Goal: Task Accomplishment & Management: Use online tool/utility

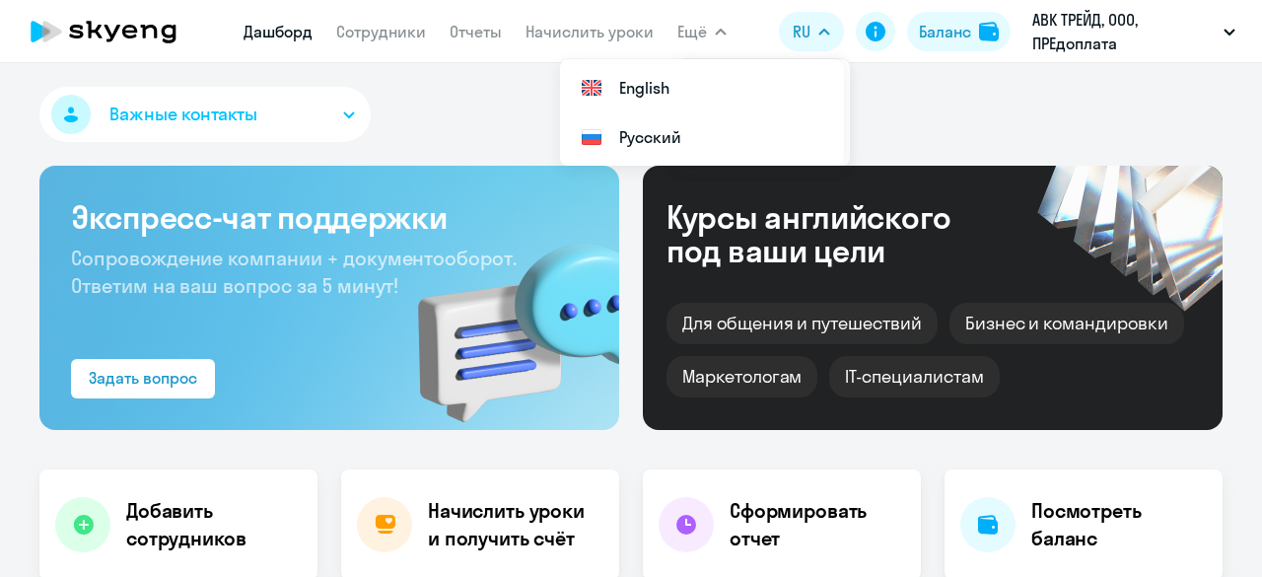
select select "30"
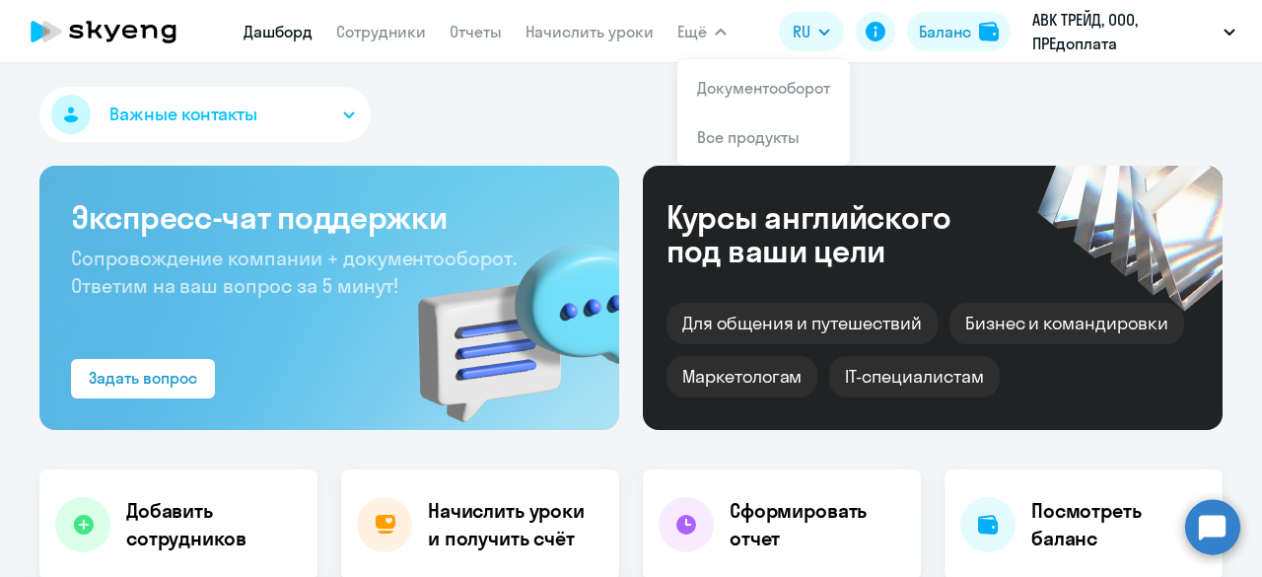
click at [732, 80] on link "Документооборот" at bounding box center [763, 88] width 133 height 20
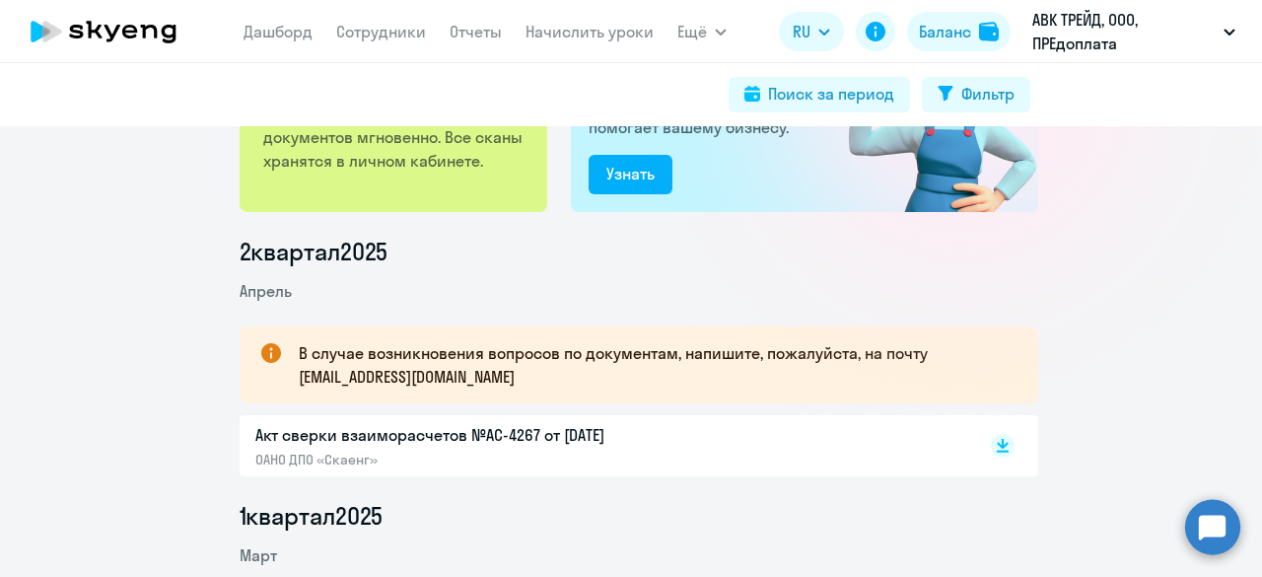
scroll to position [165, 0]
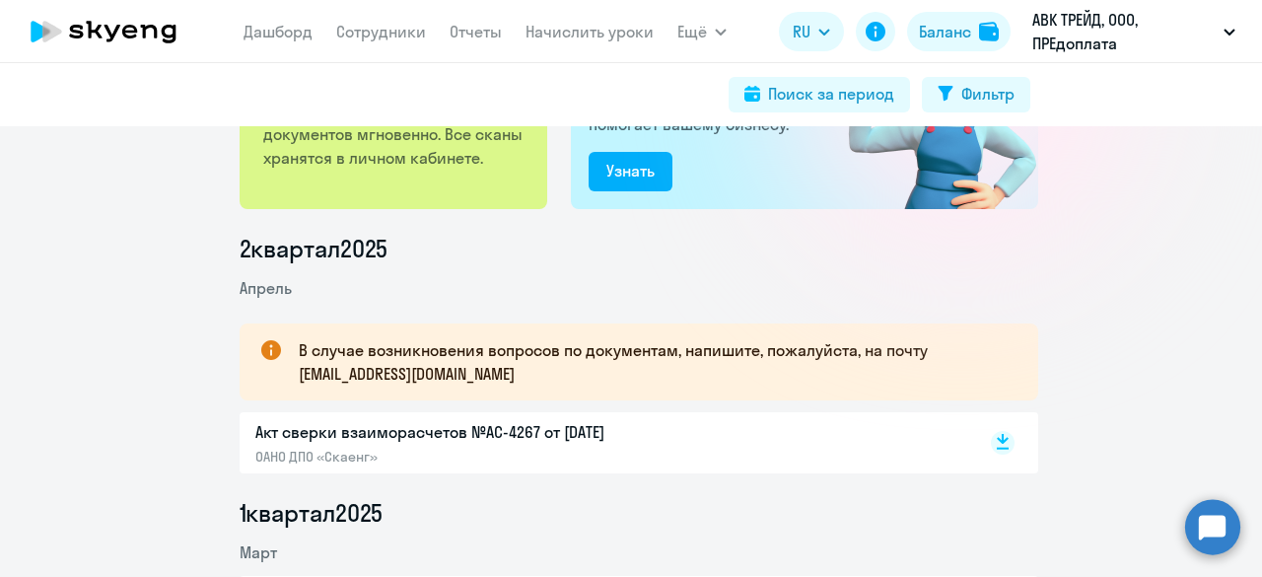
click at [1000, 435] on rect at bounding box center [1003, 443] width 24 height 24
click at [419, 36] on link "Сотрудники" at bounding box center [381, 32] width 90 height 20
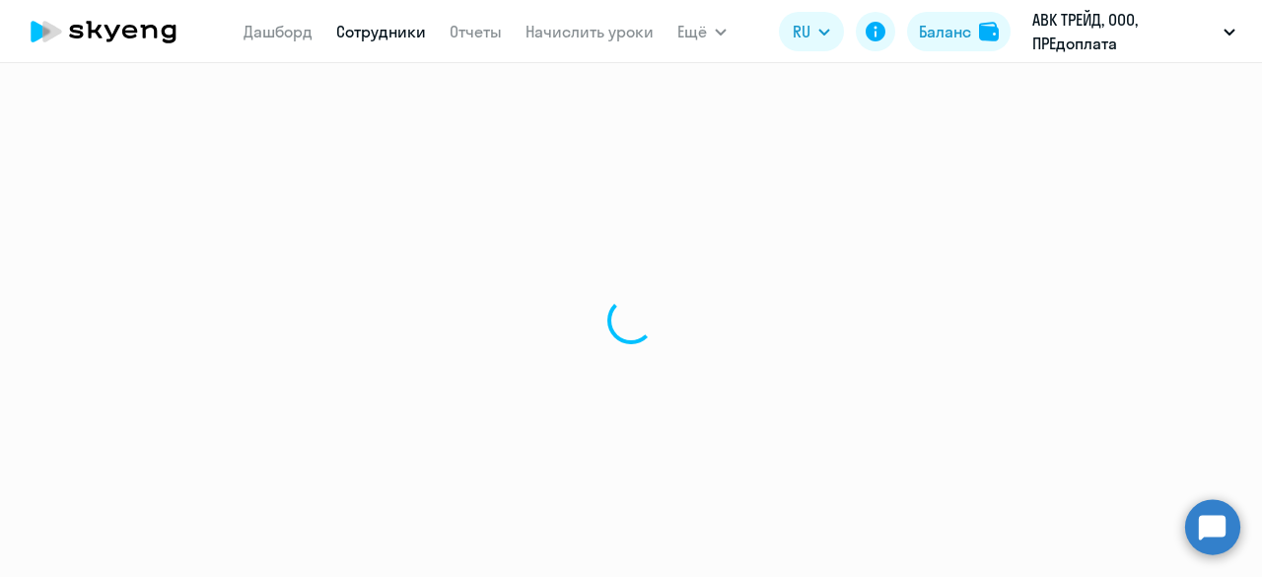
select select "30"
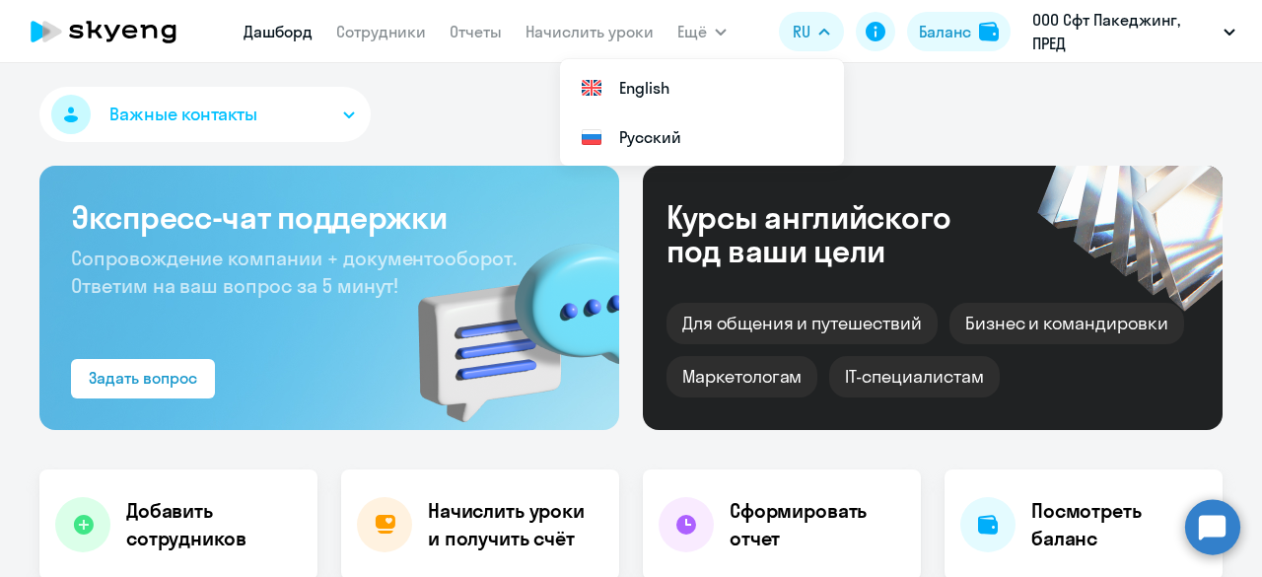
select select "30"
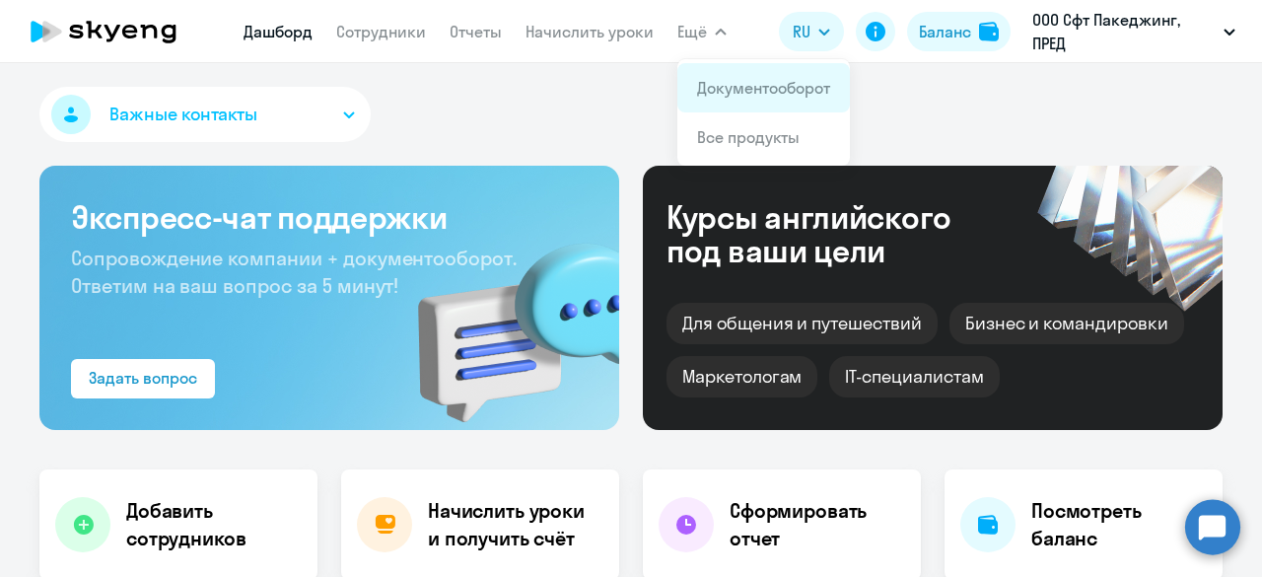
click at [816, 85] on link "Документооборот" at bounding box center [763, 88] width 133 height 20
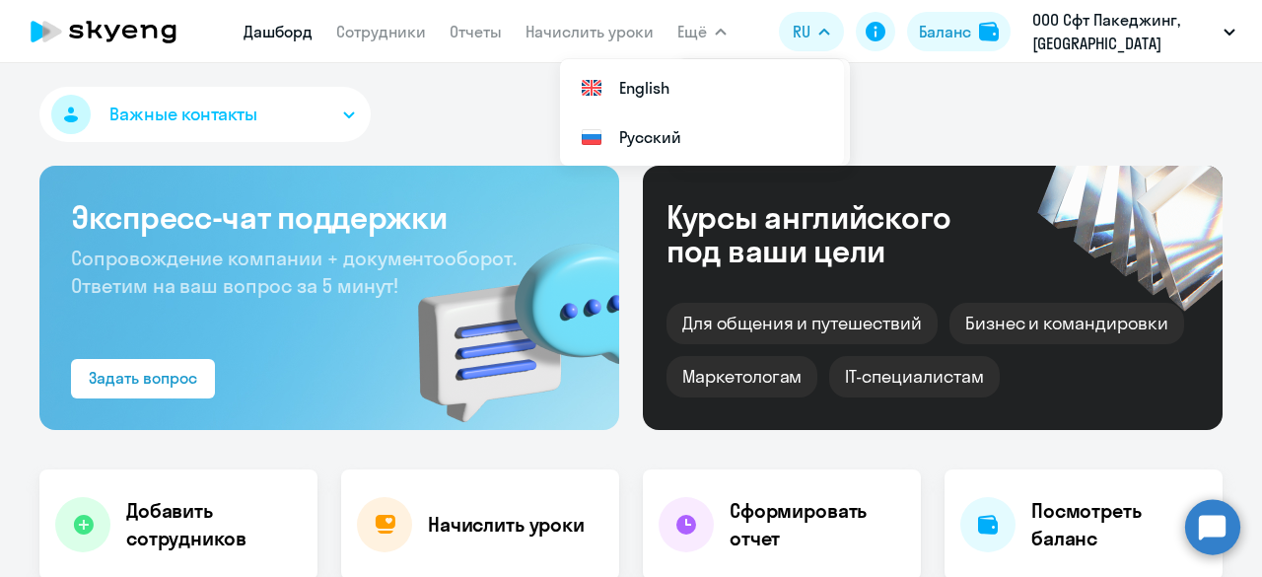
select select "30"
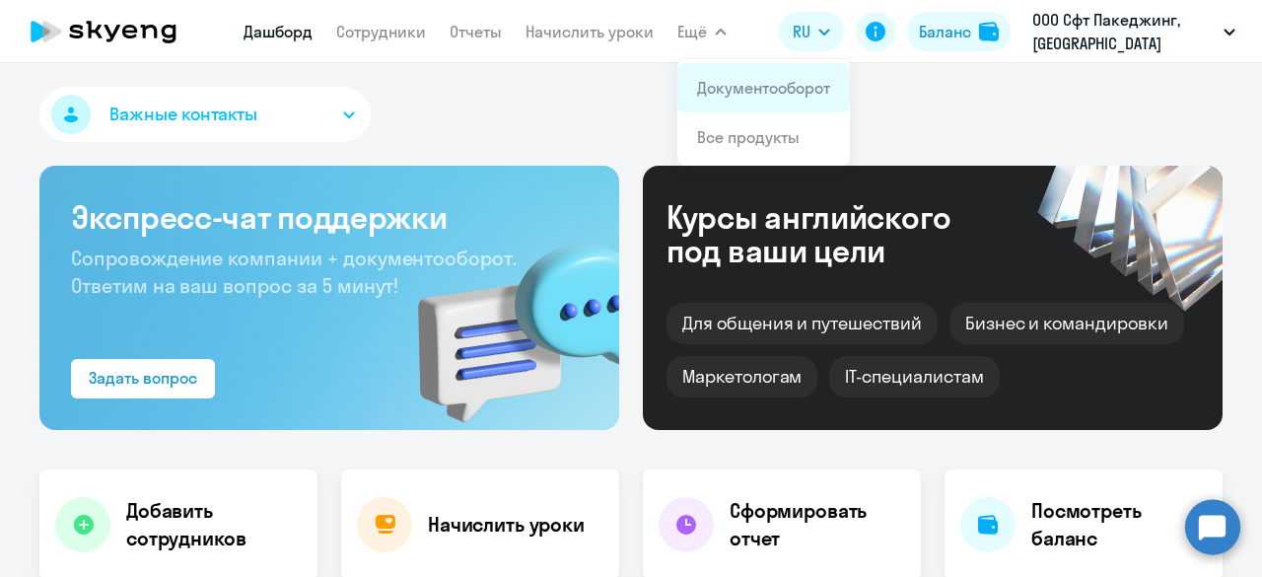
click at [726, 86] on link "Документооборот" at bounding box center [763, 88] width 133 height 20
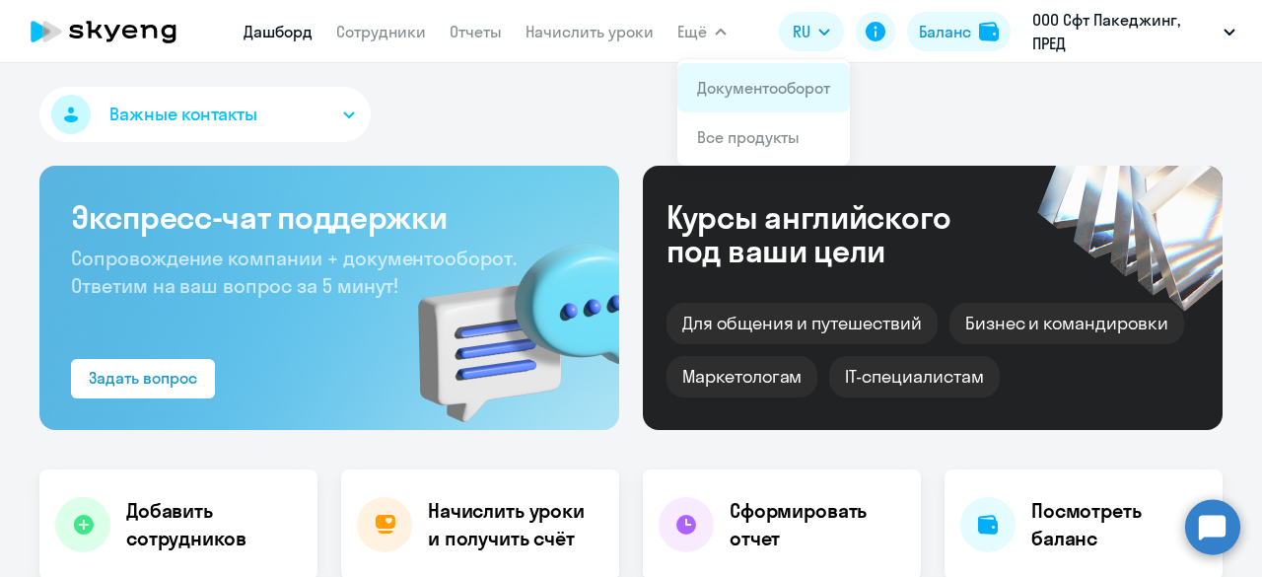
click at [732, 84] on link "Документооборот" at bounding box center [763, 88] width 133 height 20
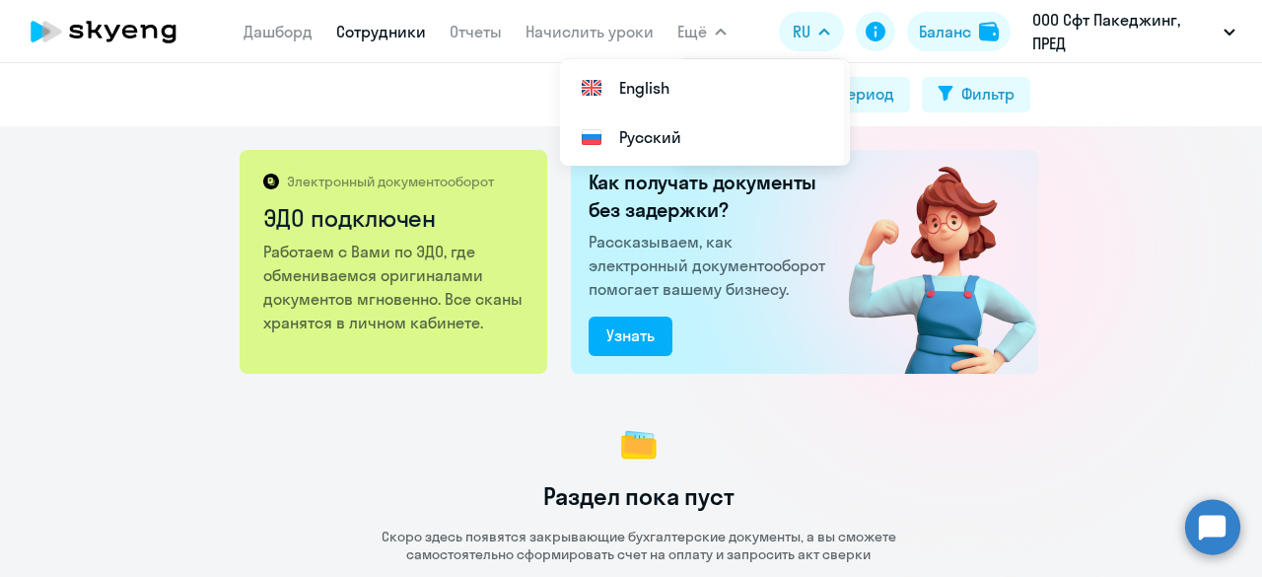
click at [392, 31] on link "Сотрудники" at bounding box center [381, 32] width 90 height 20
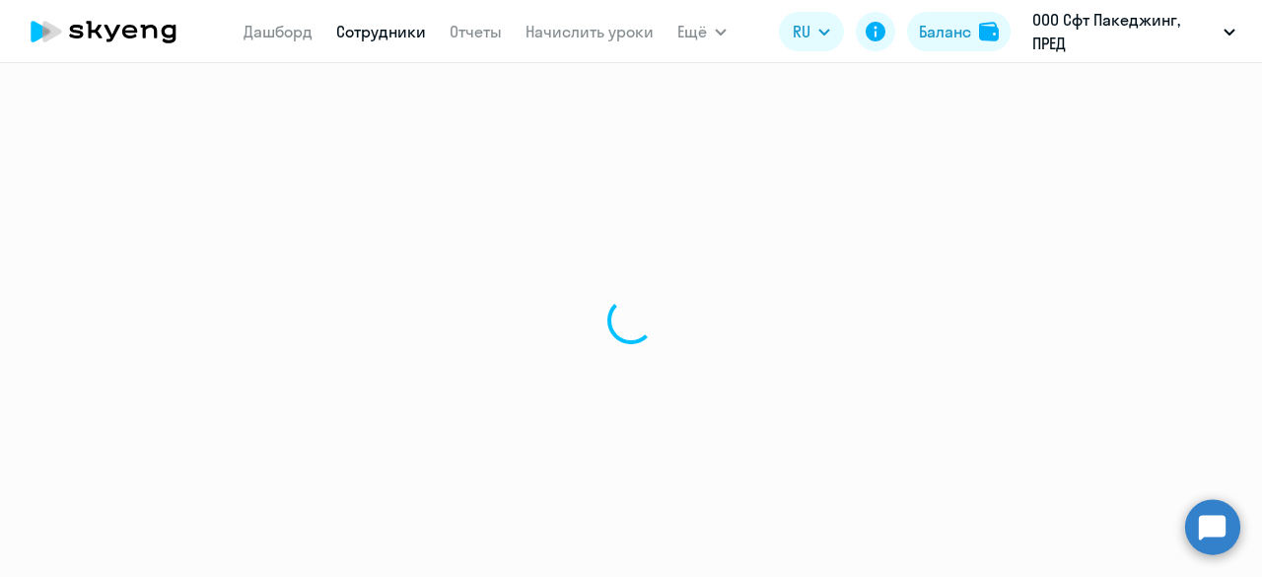
select select "30"
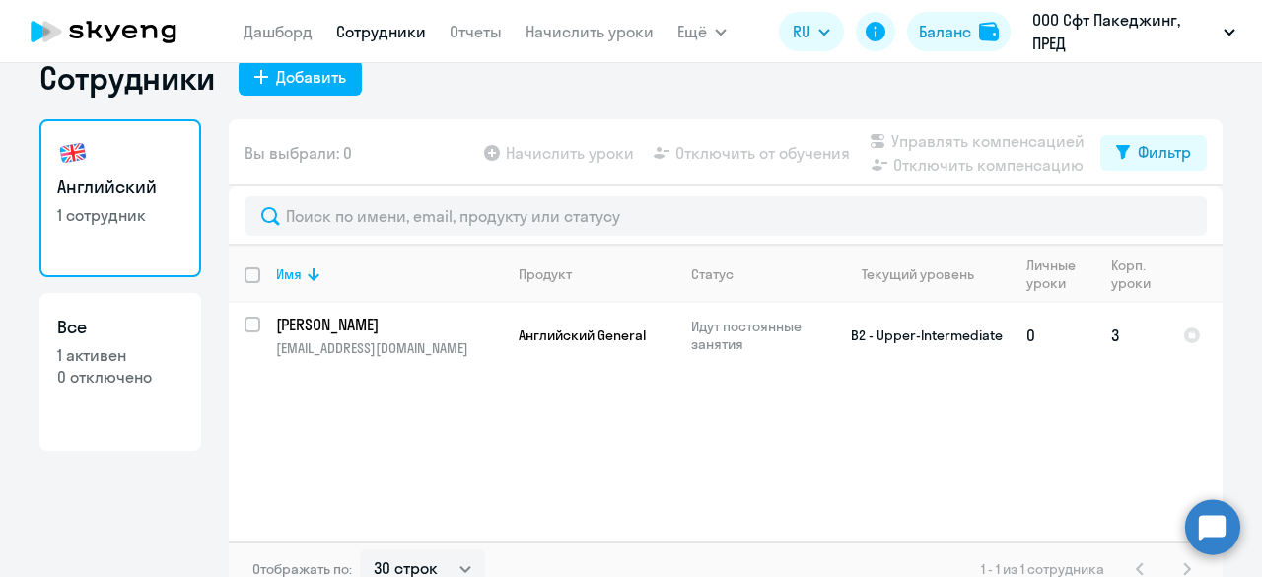
scroll to position [53, 0]
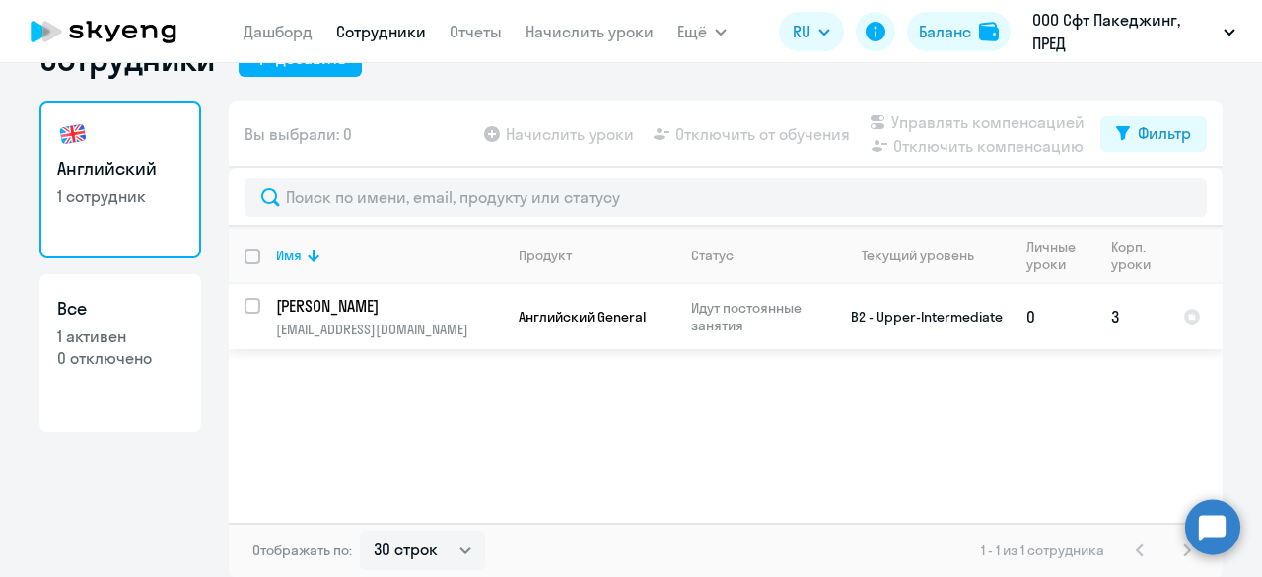
click at [248, 307] on input "select row 6325937" at bounding box center [264, 317] width 39 height 39
checkbox input "true"
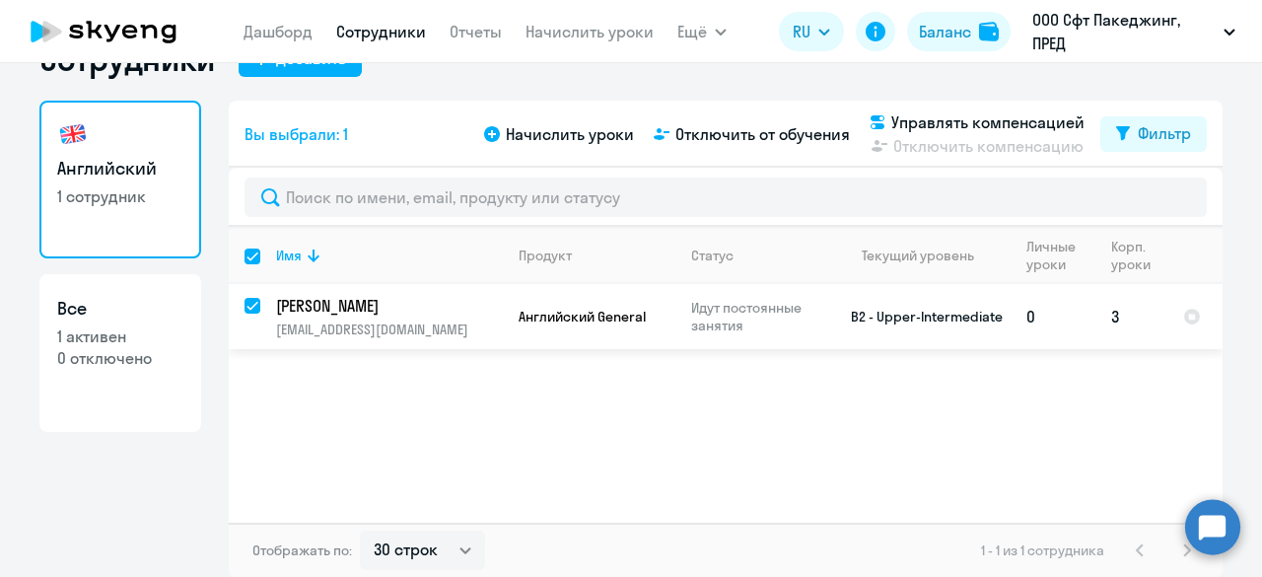
scroll to position [0, 0]
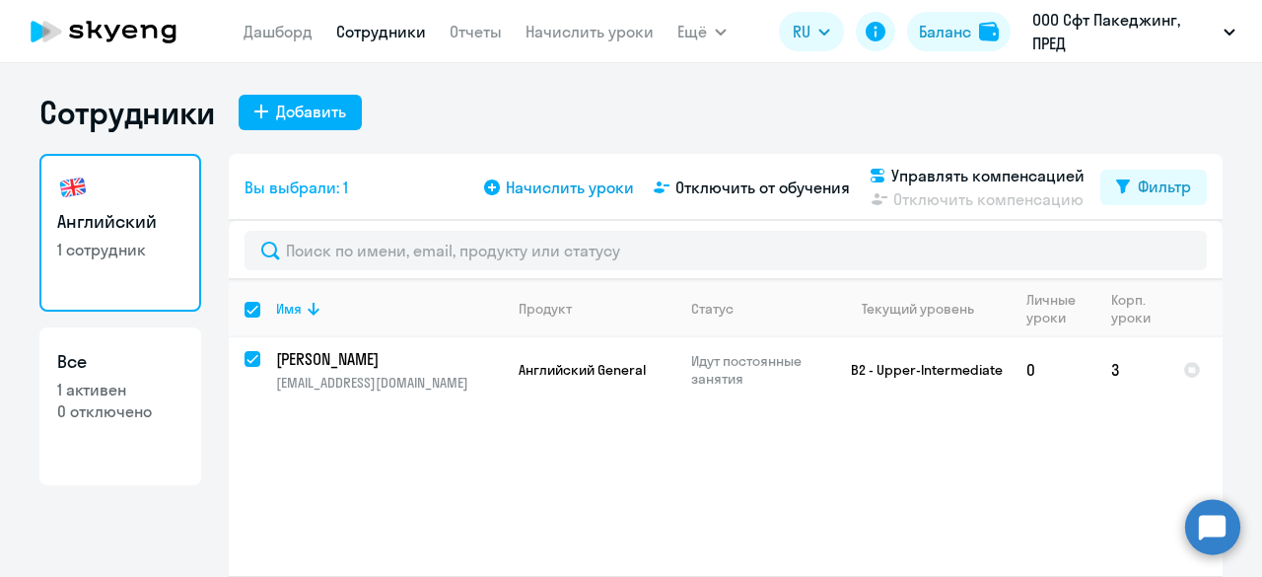
click at [574, 184] on span "Начислить уроки" at bounding box center [570, 188] width 128 height 24
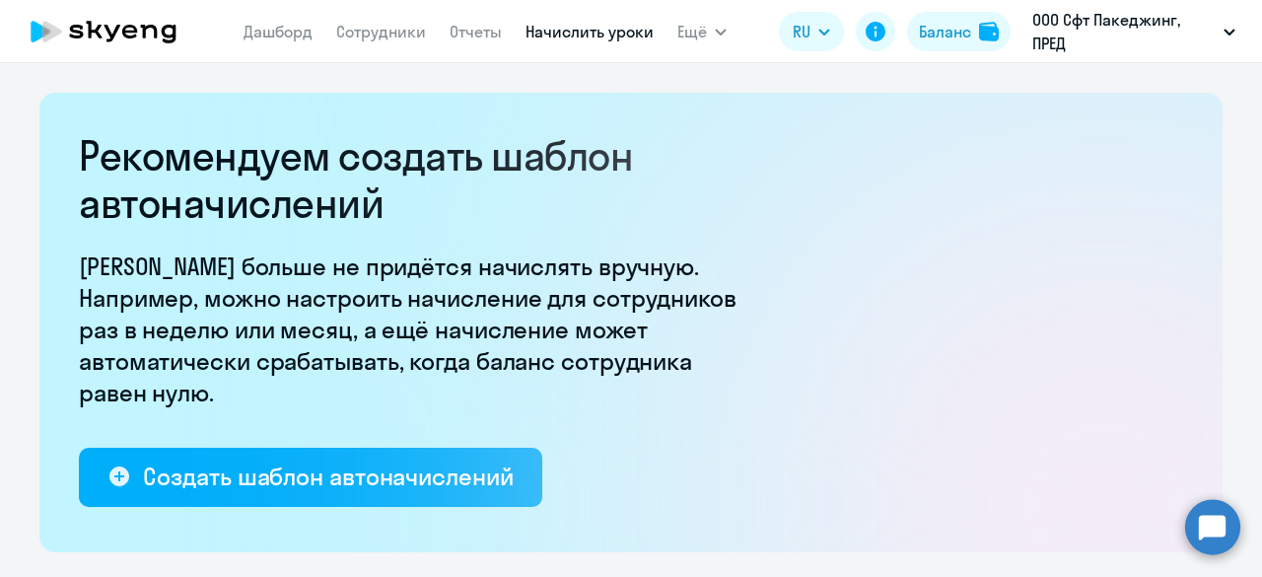
select select "10"
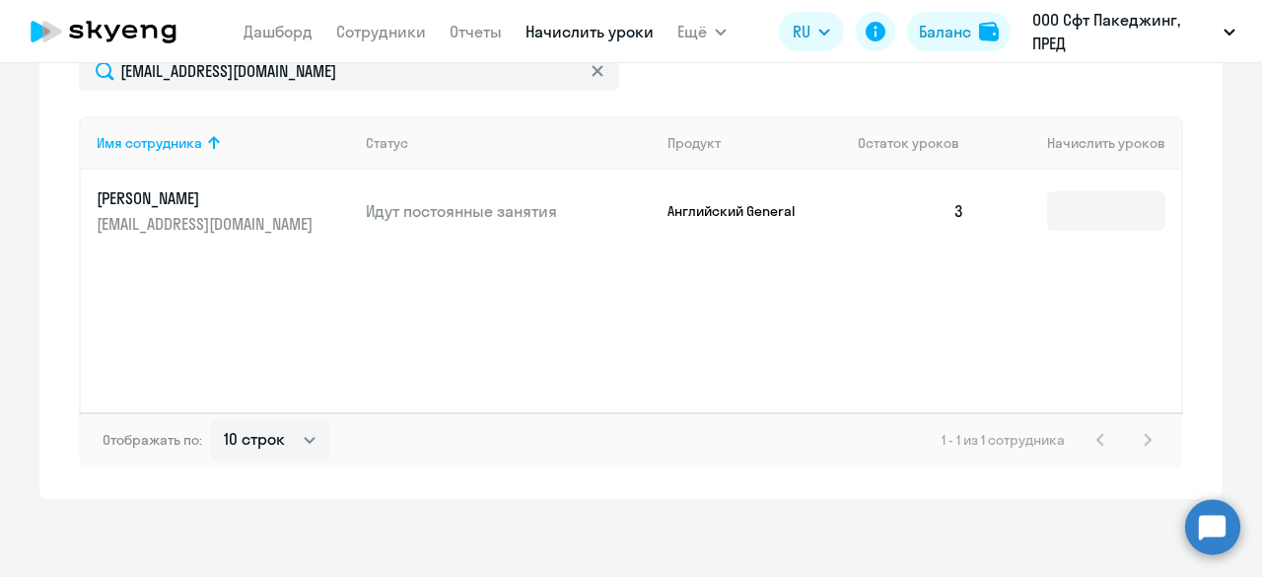
scroll to position [313, 0]
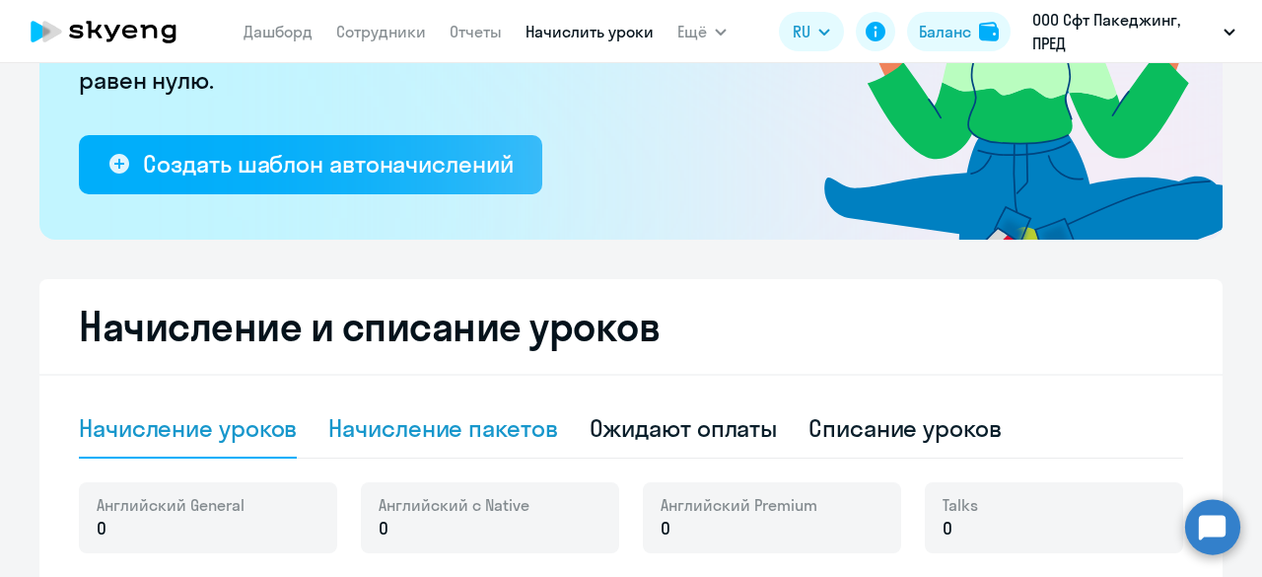
click at [485, 439] on div "Начисление пакетов" at bounding box center [442, 428] width 229 height 32
select select "10"
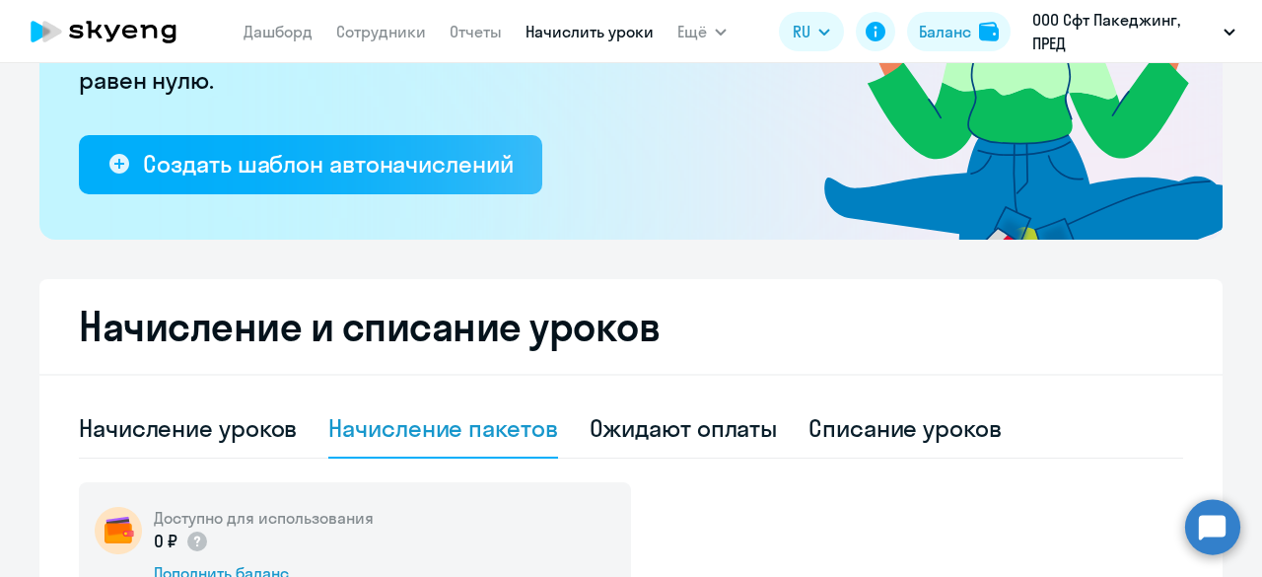
scroll to position [901, 0]
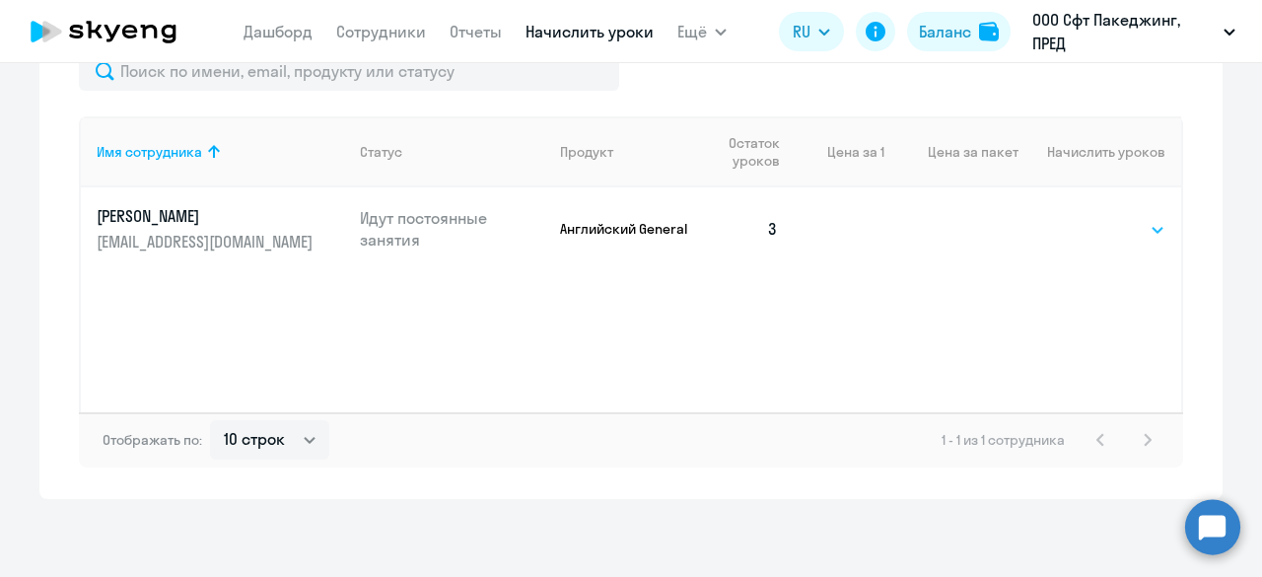
click at [1117, 220] on select "Выбрать 4 8 16 32 64 96 128" at bounding box center [1125, 230] width 81 height 24
select select "8"
click at [1085, 218] on select "Выбрать 4 8 16 32 64 96 128" at bounding box center [1125, 230] width 81 height 24
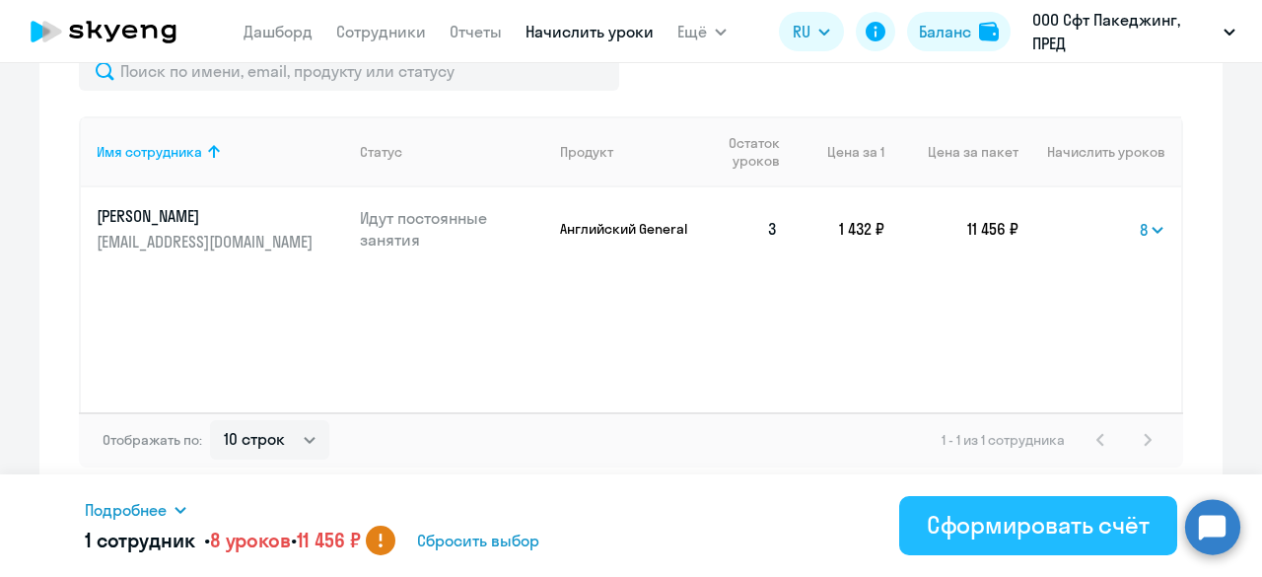
click at [1035, 524] on div "Сформировать счёт" at bounding box center [1038, 525] width 223 height 32
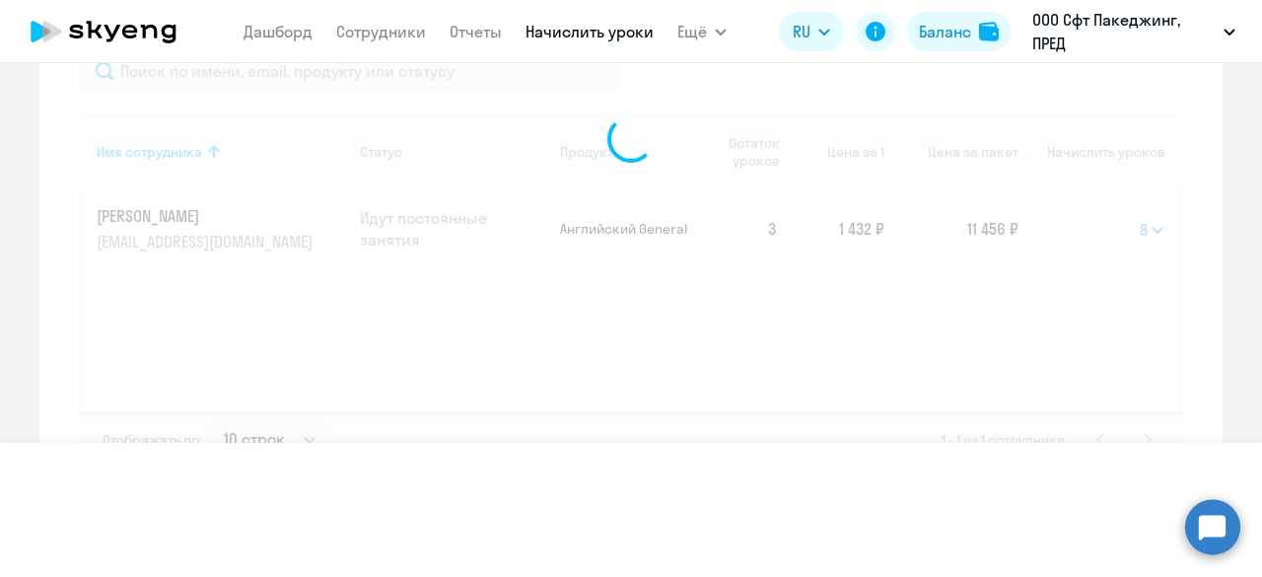
select select
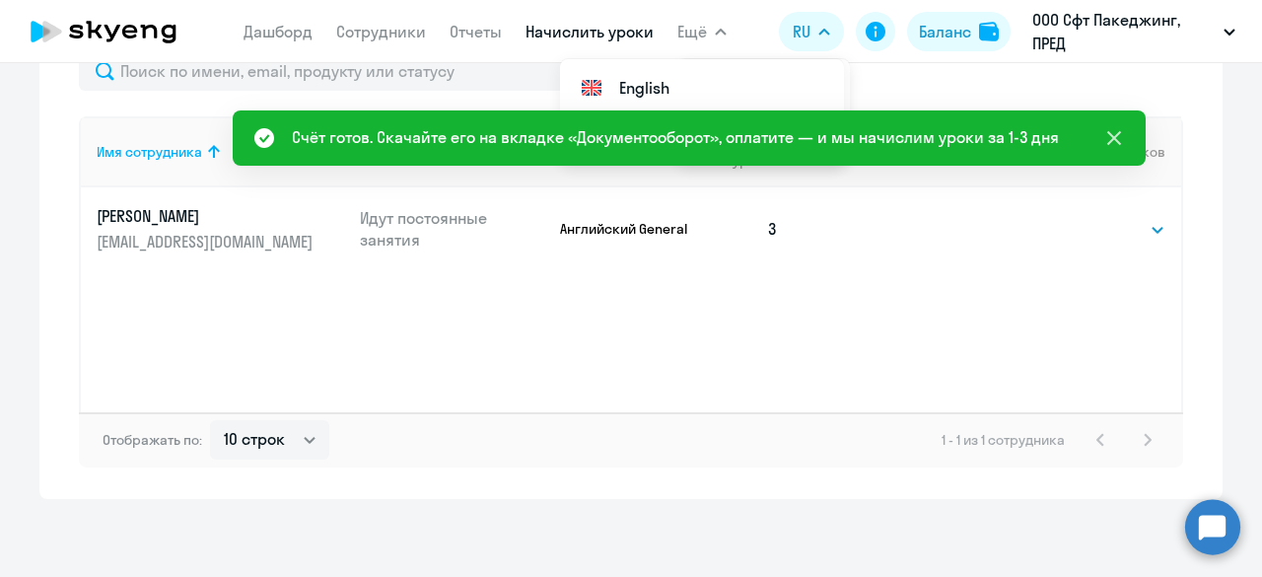
click at [1114, 138] on icon at bounding box center [1114, 138] width 14 height 14
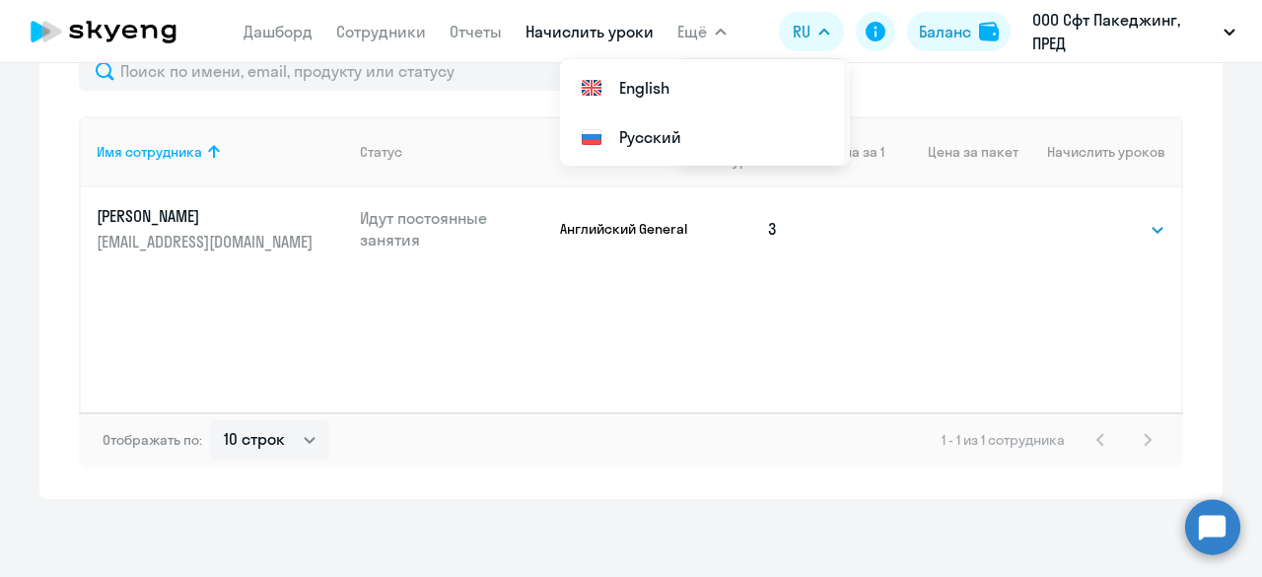
click at [692, 36] on span "Ещё" at bounding box center [692, 32] width 30 height 24
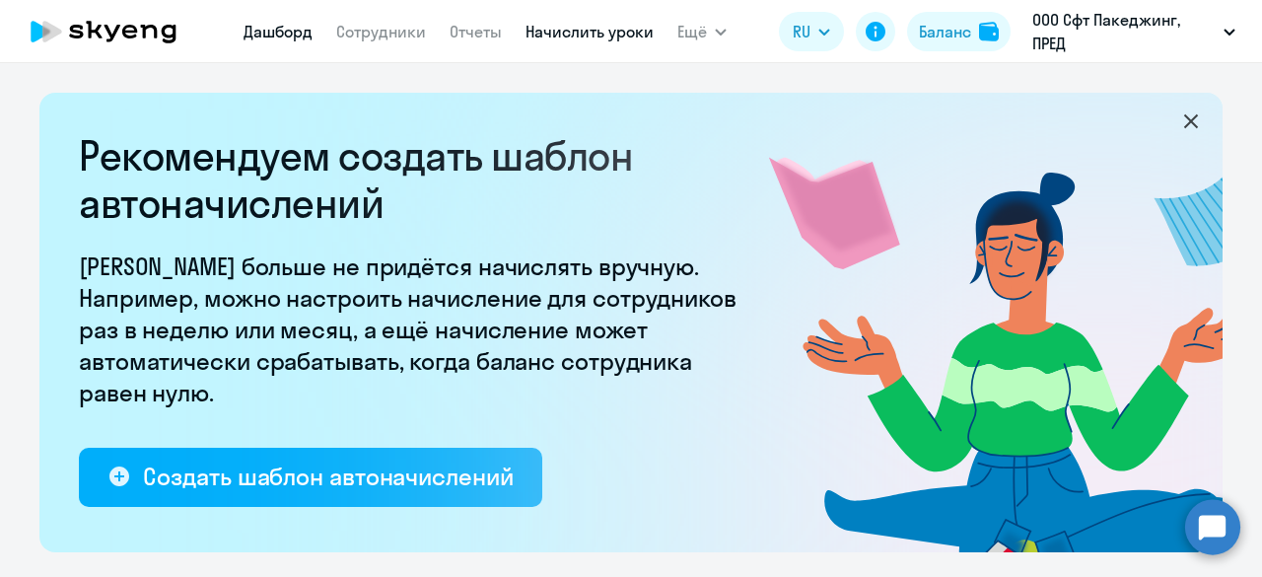
click at [295, 31] on link "Дашборд" at bounding box center [278, 32] width 69 height 20
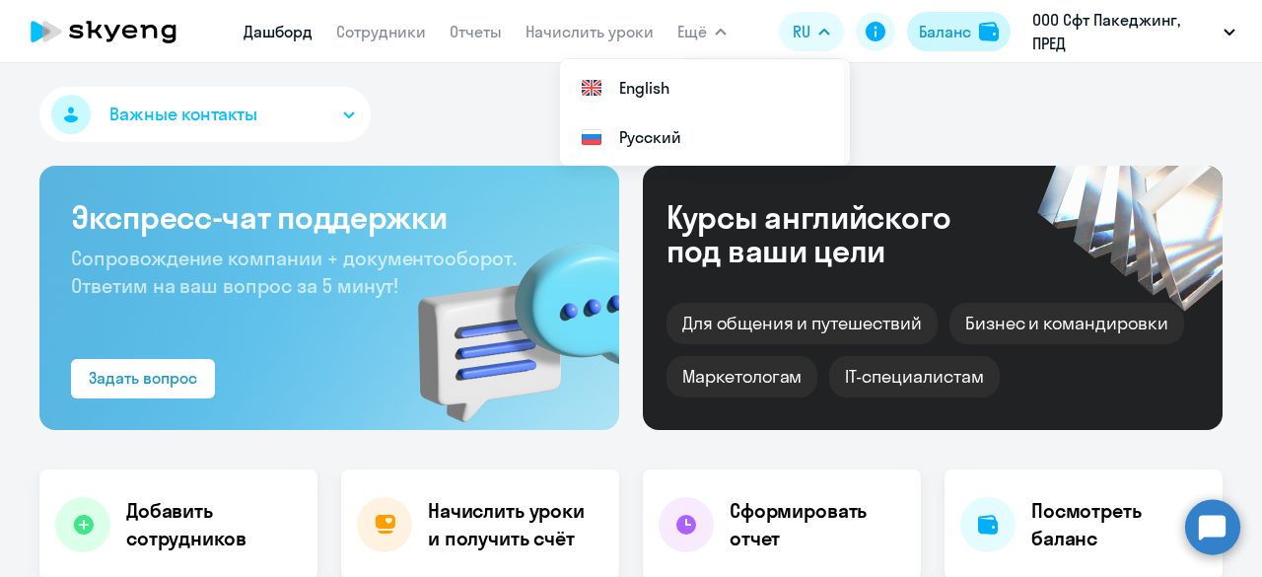
select select "30"
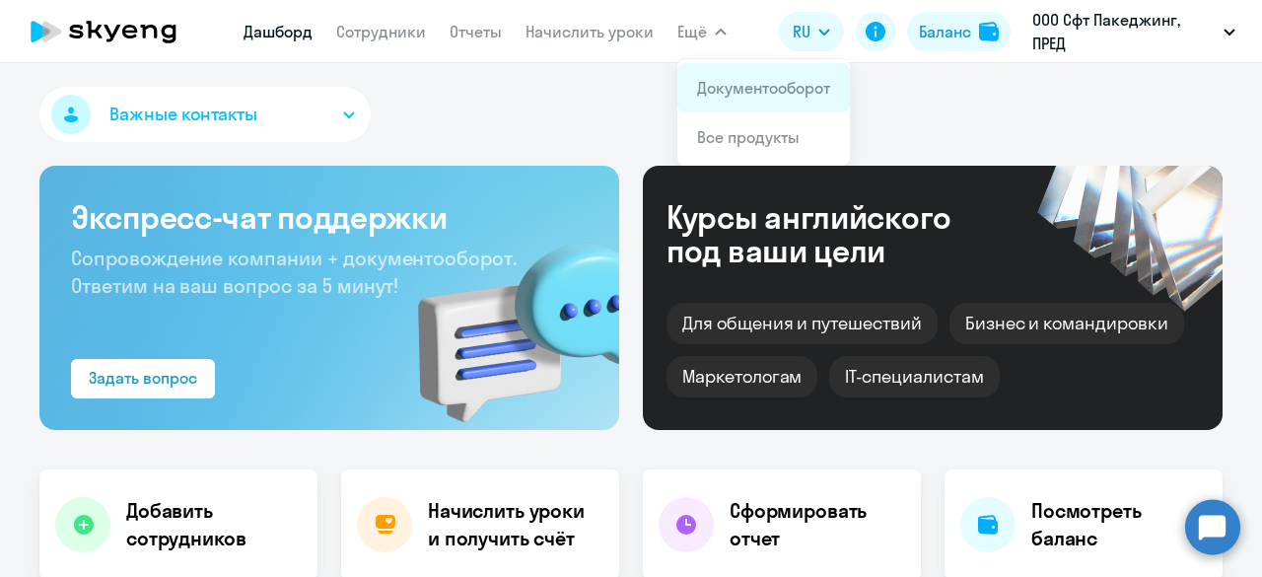
click at [757, 93] on link "Документооборот" at bounding box center [763, 88] width 133 height 20
